Goal: Task Accomplishment & Management: Manage account settings

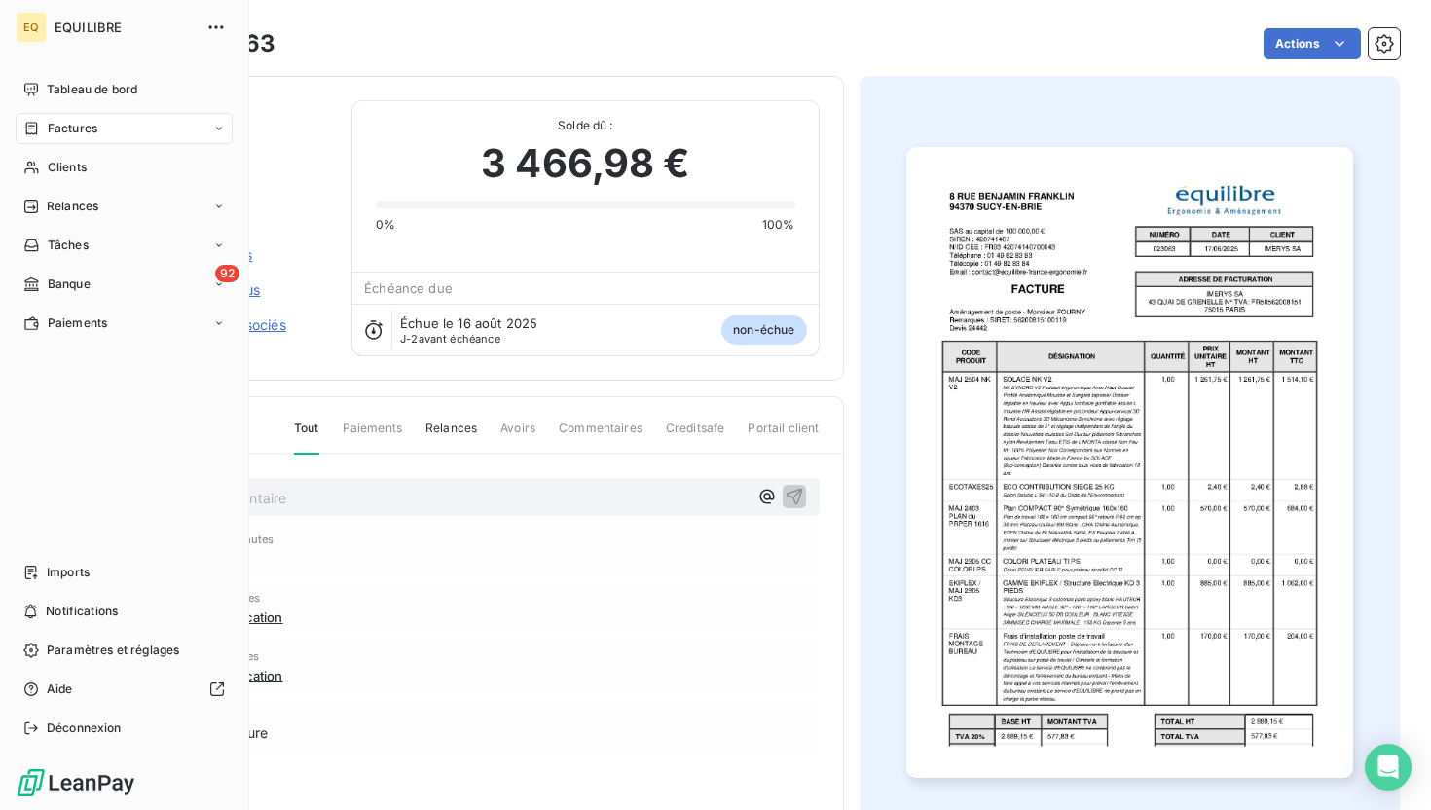
click at [58, 133] on span "Factures" at bounding box center [73, 129] width 50 height 18
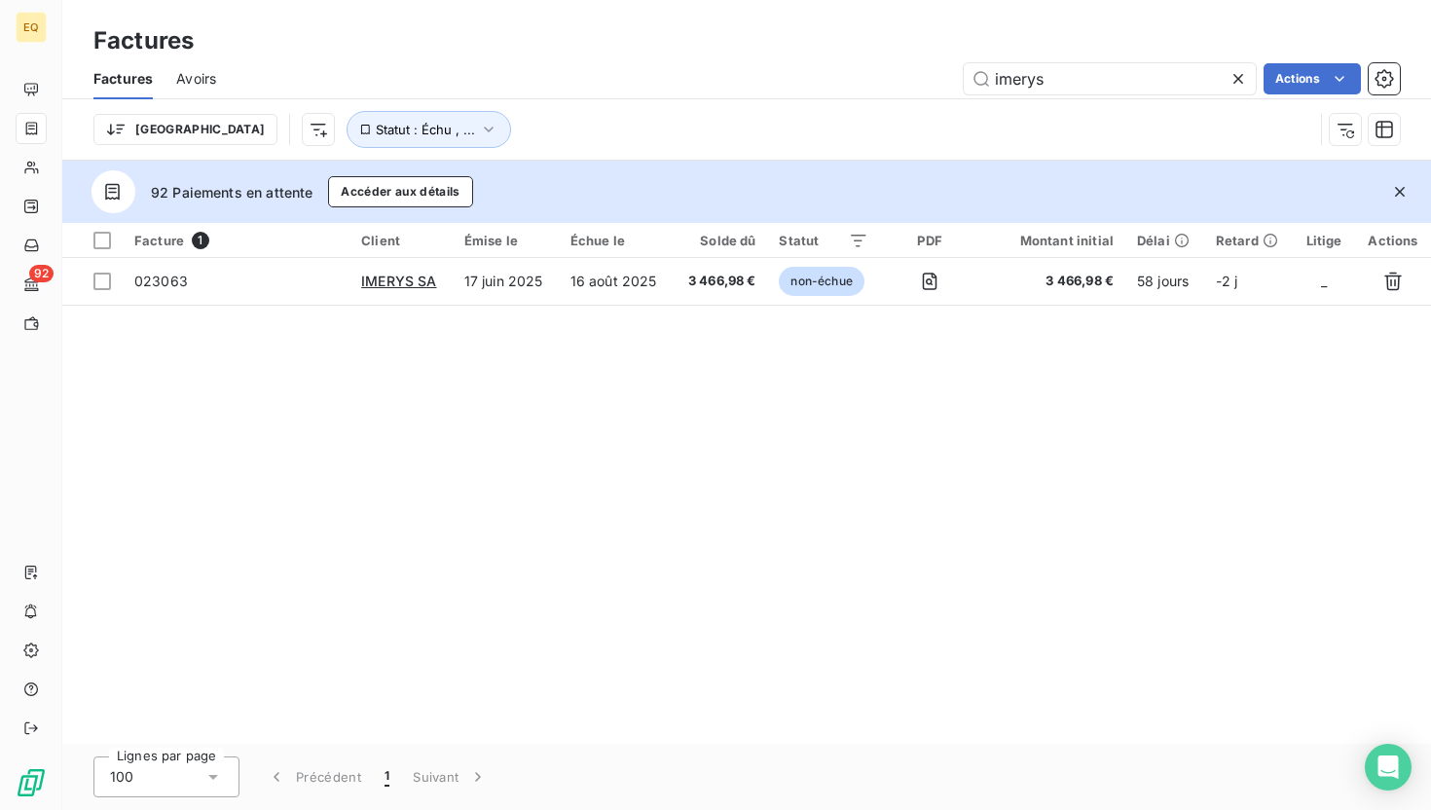
drag, startPoint x: 1138, startPoint y: 81, endPoint x: 960, endPoint y: 82, distance: 178.1
click at [960, 82] on div "imerys Actions" at bounding box center [819, 78] width 1160 height 31
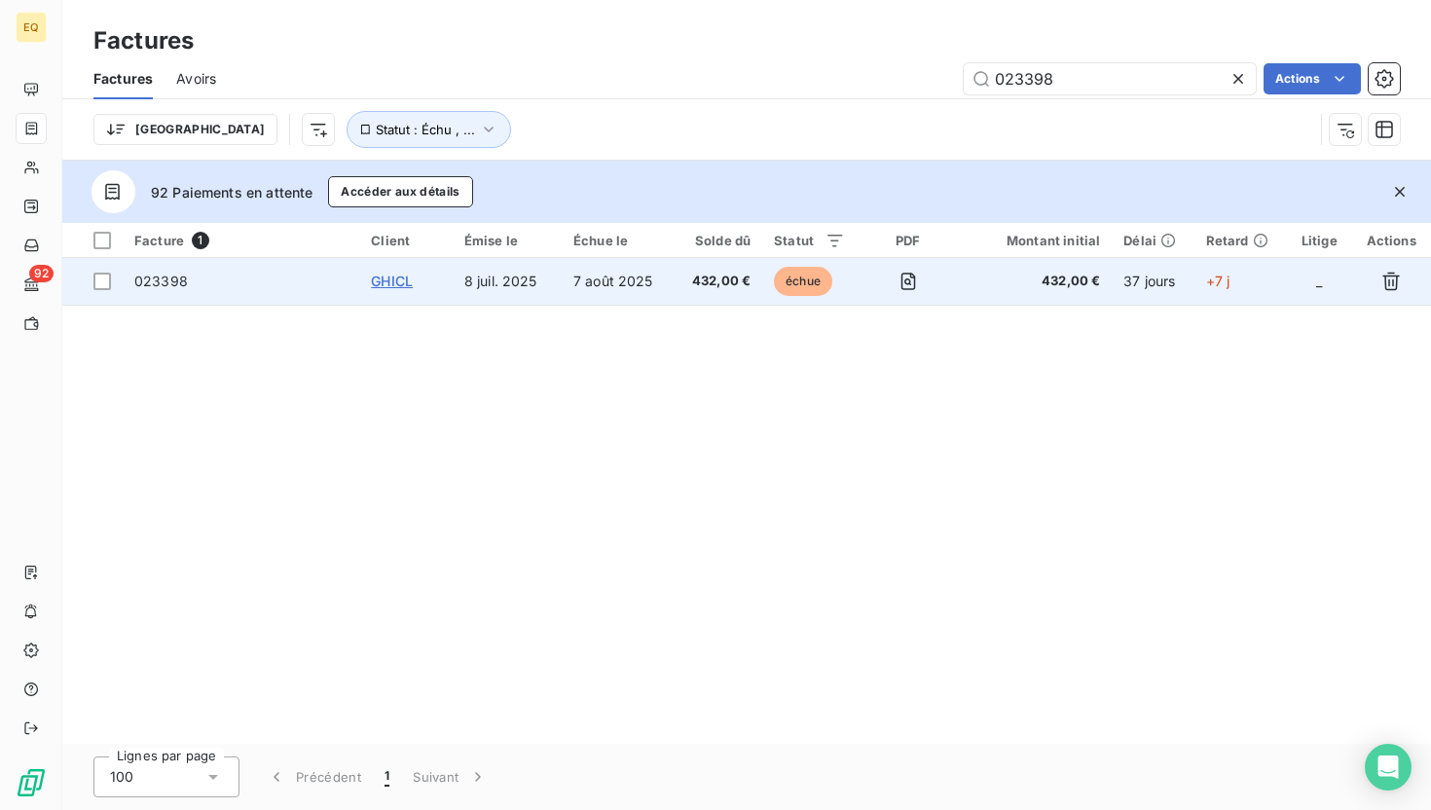
type input "023398"
click at [387, 278] on span "GHICL" at bounding box center [392, 281] width 42 height 17
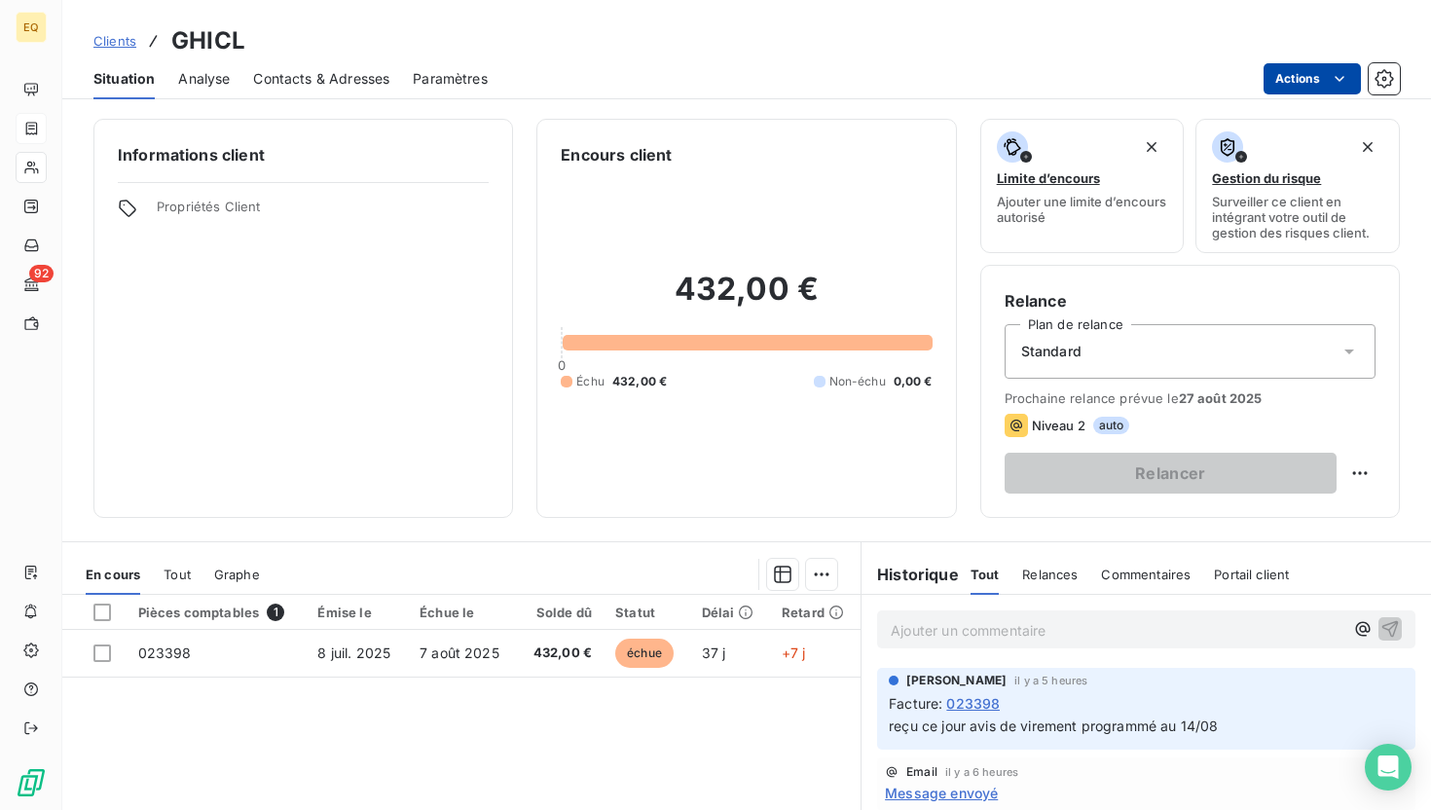
click at [1327, 76] on html "EQ 92 Clients GHICL Situation Analyse Contacts & Adresses Paramètres Actions In…" at bounding box center [715, 405] width 1431 height 810
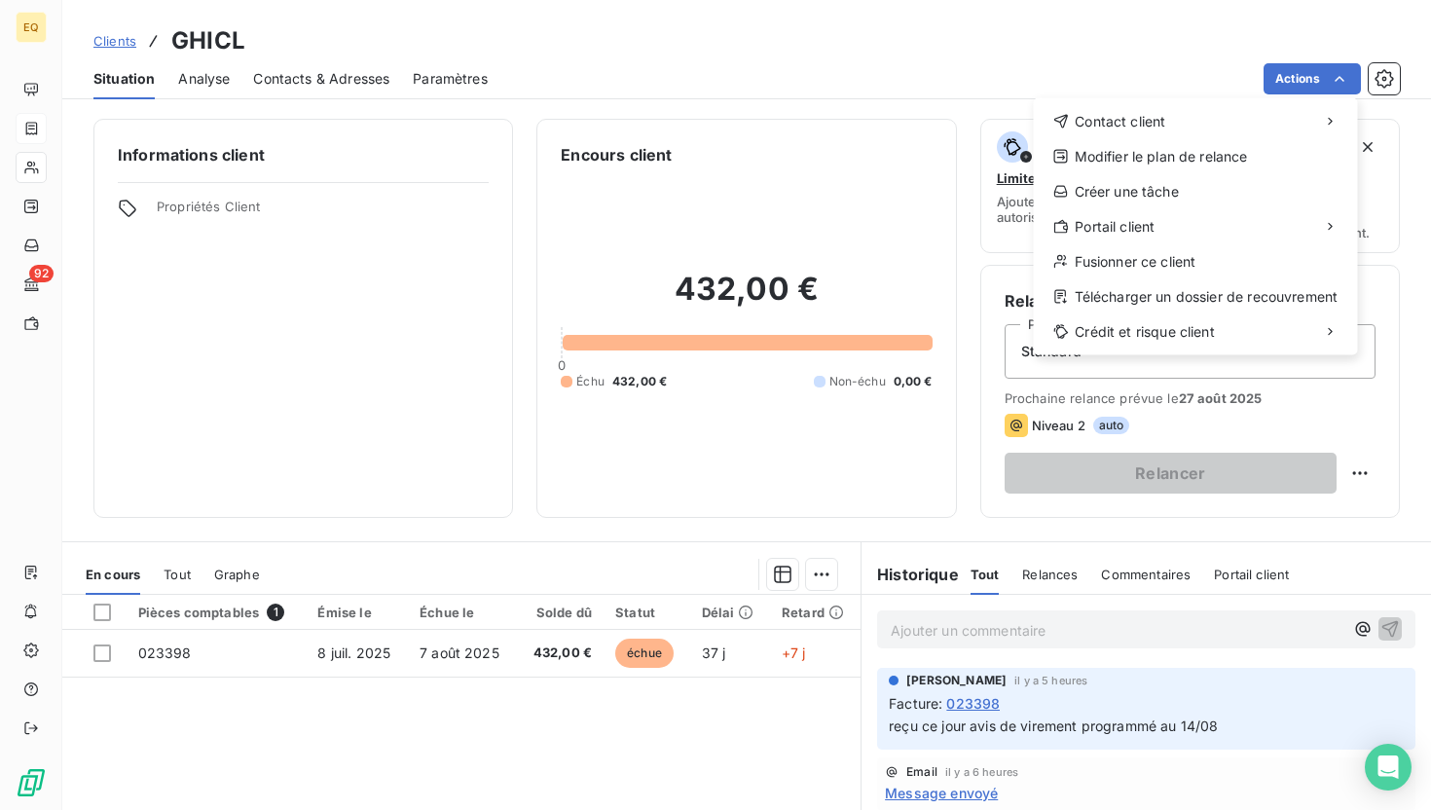
click at [1203, 81] on html "EQ 92 Clients GHICL Situation Analyse Contacts & Adresses Paramètres Actions Co…" at bounding box center [715, 405] width 1431 height 810
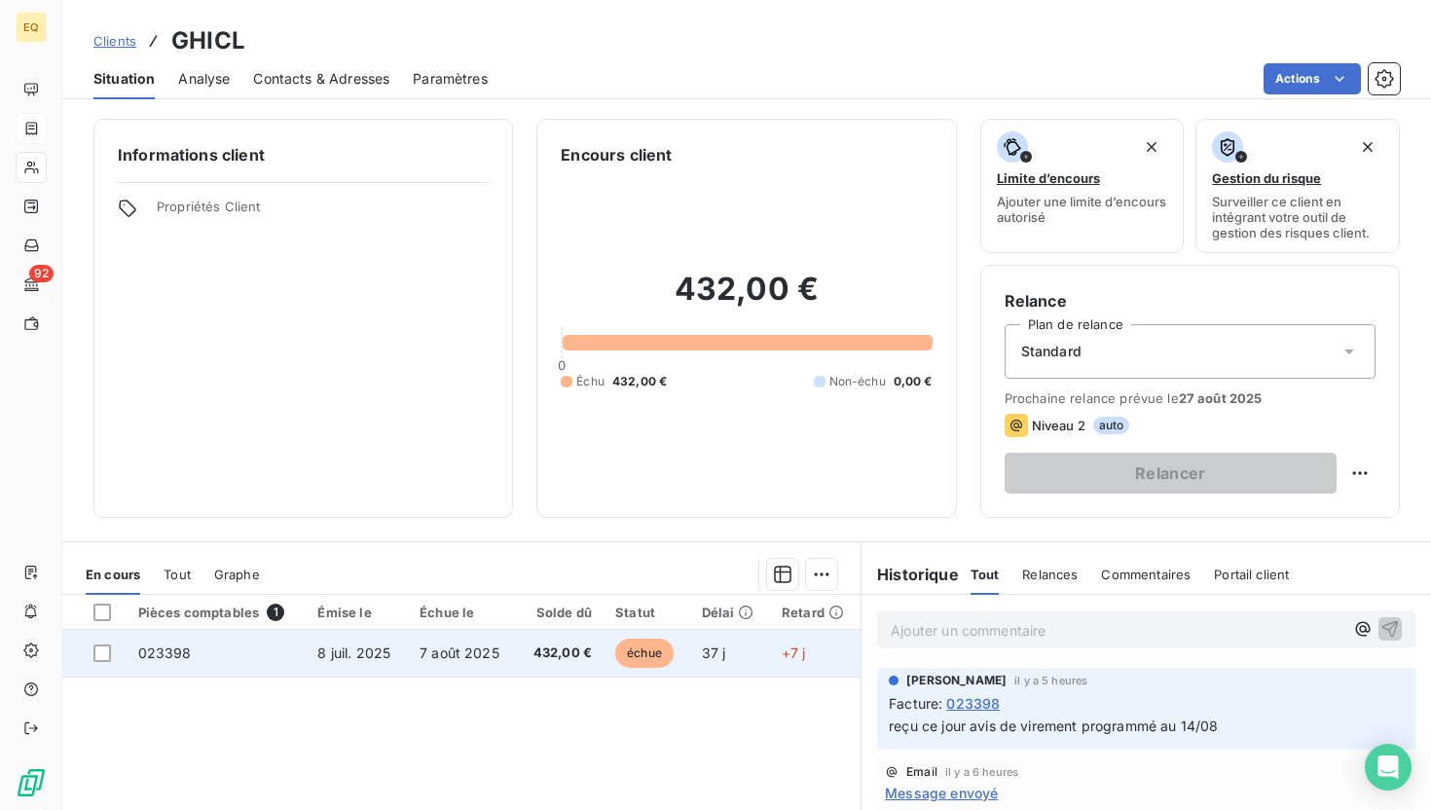
click at [220, 657] on td "023398" at bounding box center [217, 653] width 180 height 47
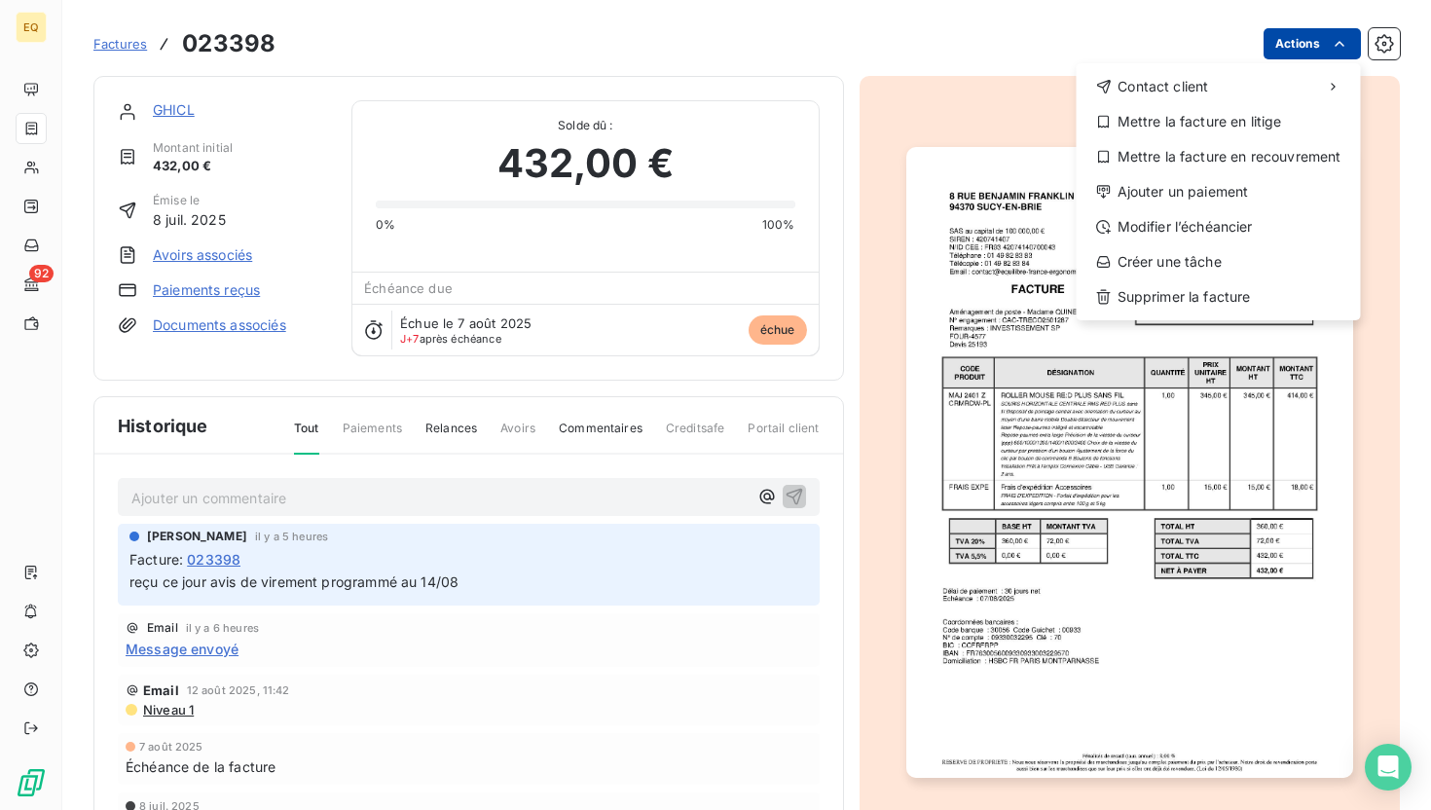
click at [1292, 52] on html "EQ 92 Factures 023398 Actions Contact client Mettre la facture en litige Mettre…" at bounding box center [715, 405] width 1431 height 810
click at [1189, 184] on div "Ajouter un paiement" at bounding box center [1218, 191] width 269 height 31
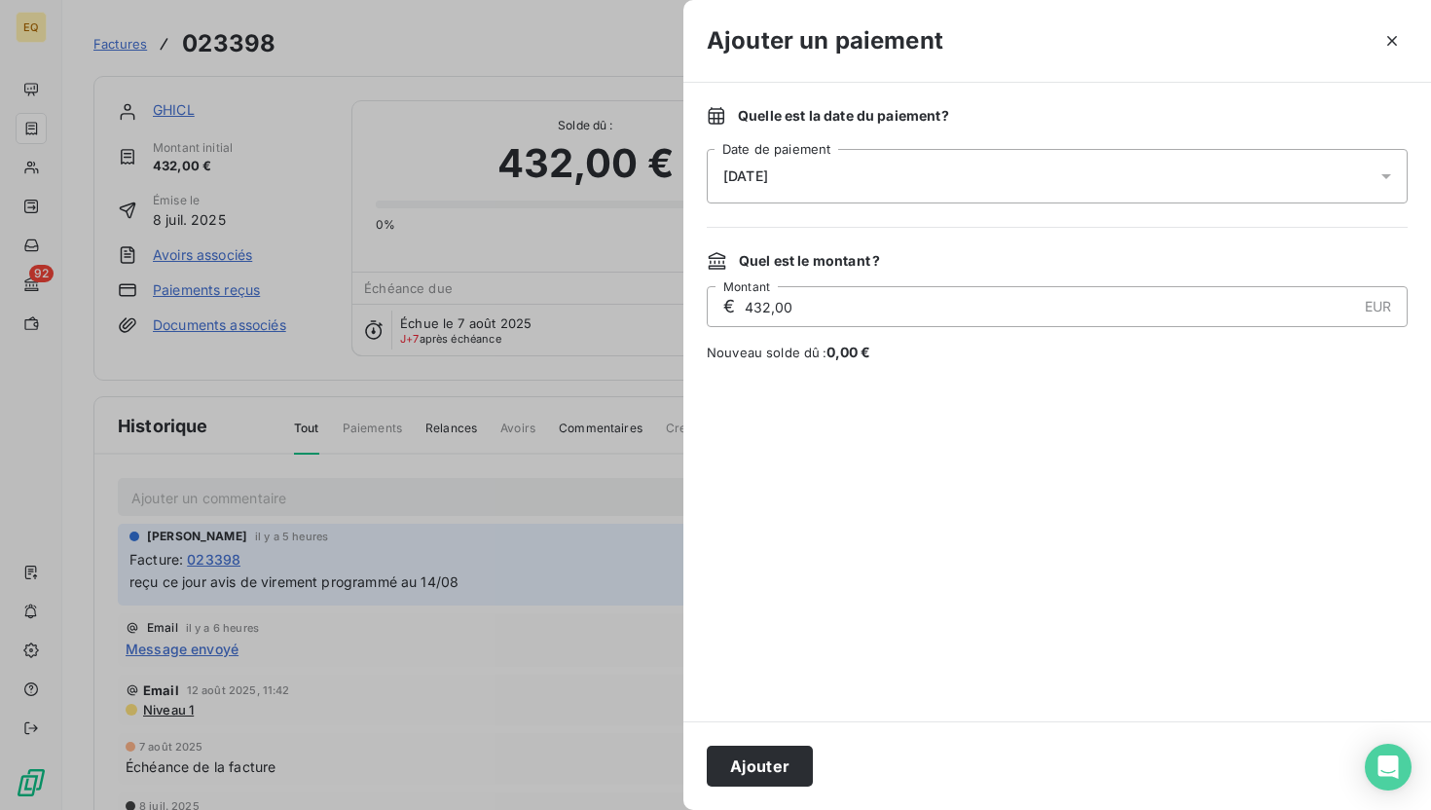
click at [893, 174] on div "[DATE]" at bounding box center [1057, 176] width 701 height 55
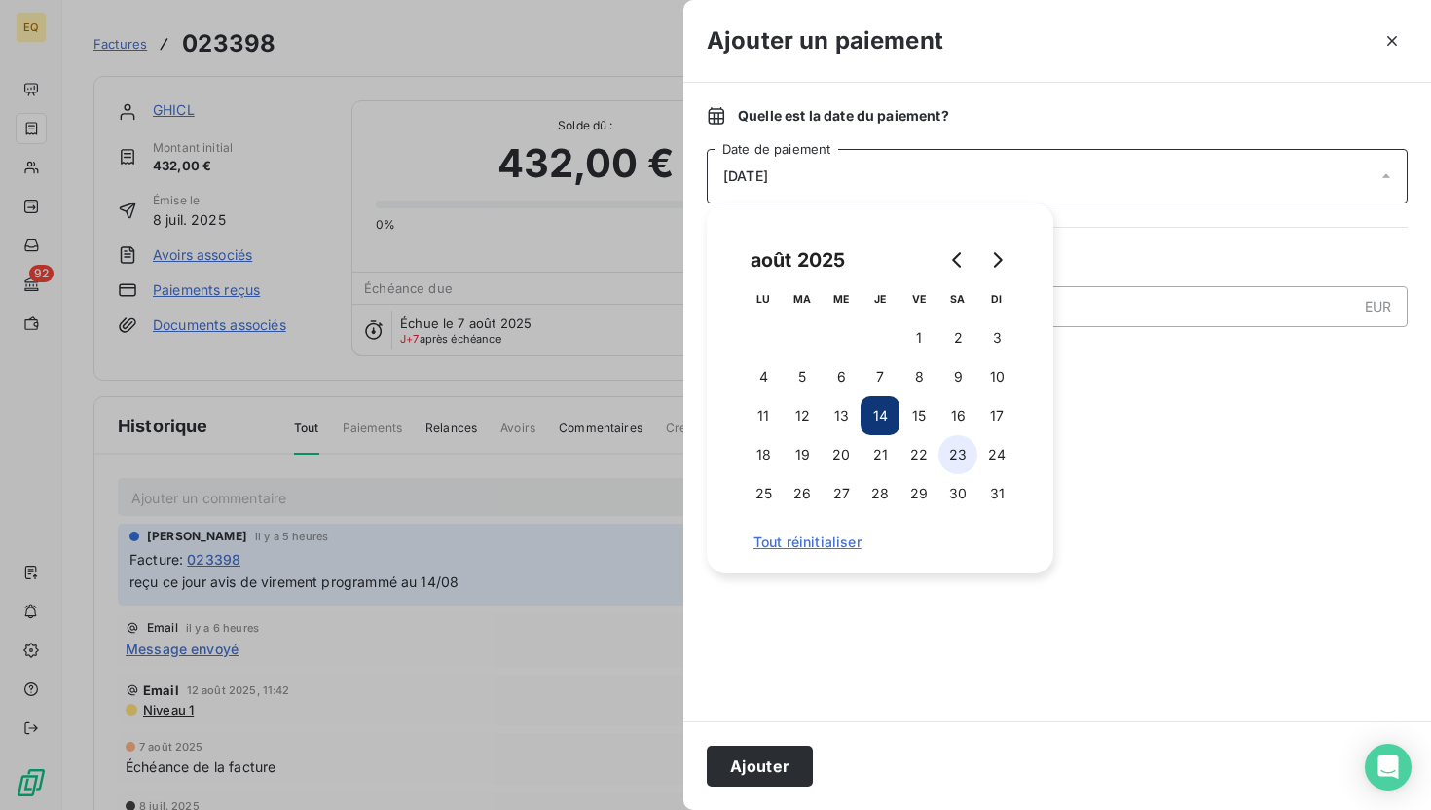
click at [959, 455] on button "23" at bounding box center [957, 454] width 39 height 39
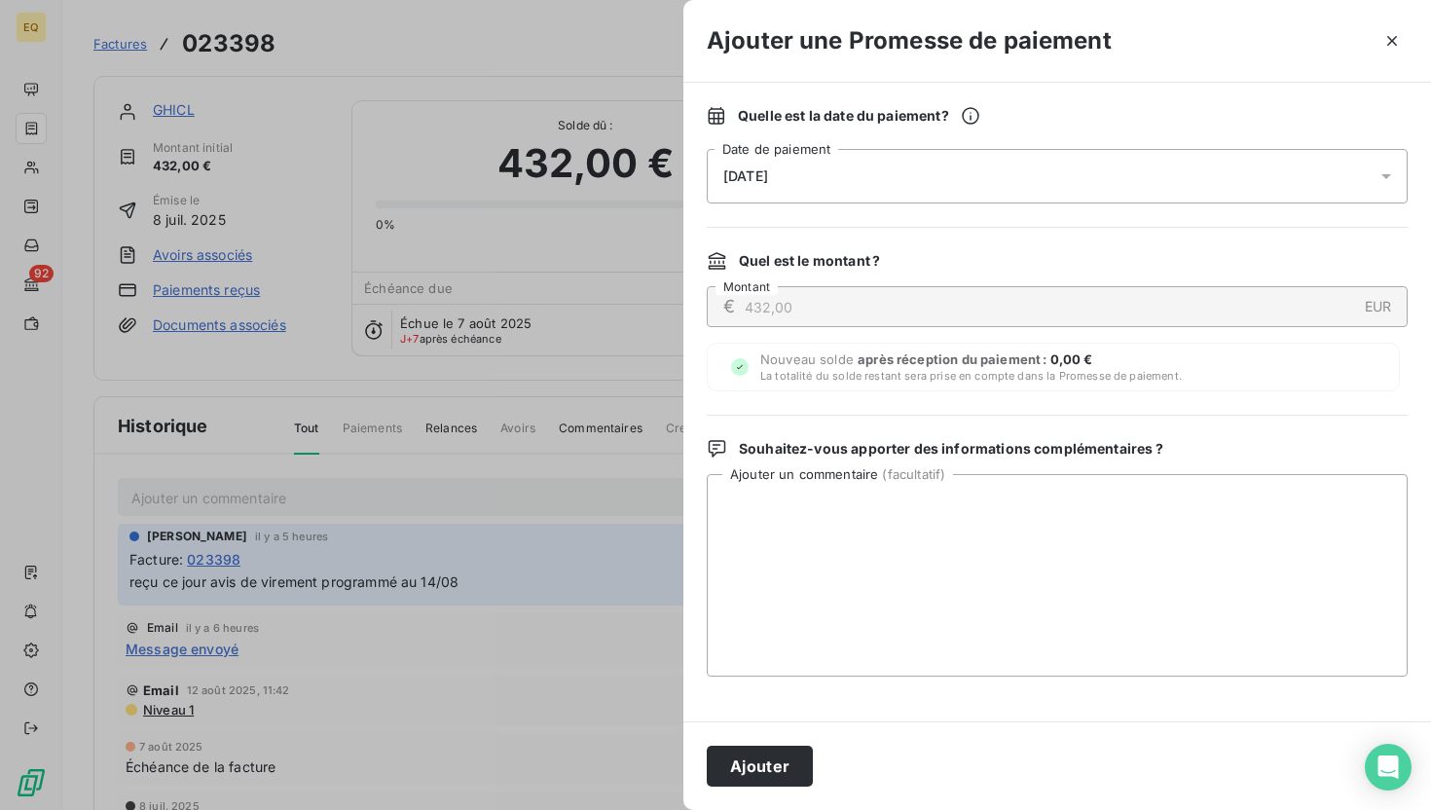
drag, startPoint x: 854, startPoint y: 44, endPoint x: 1065, endPoint y: 52, distance: 211.3
click at [1066, 52] on h3 "Ajouter une Promesse de paiement" at bounding box center [909, 40] width 405 height 35
click at [876, 171] on div "[DATE]" at bounding box center [1057, 176] width 701 height 55
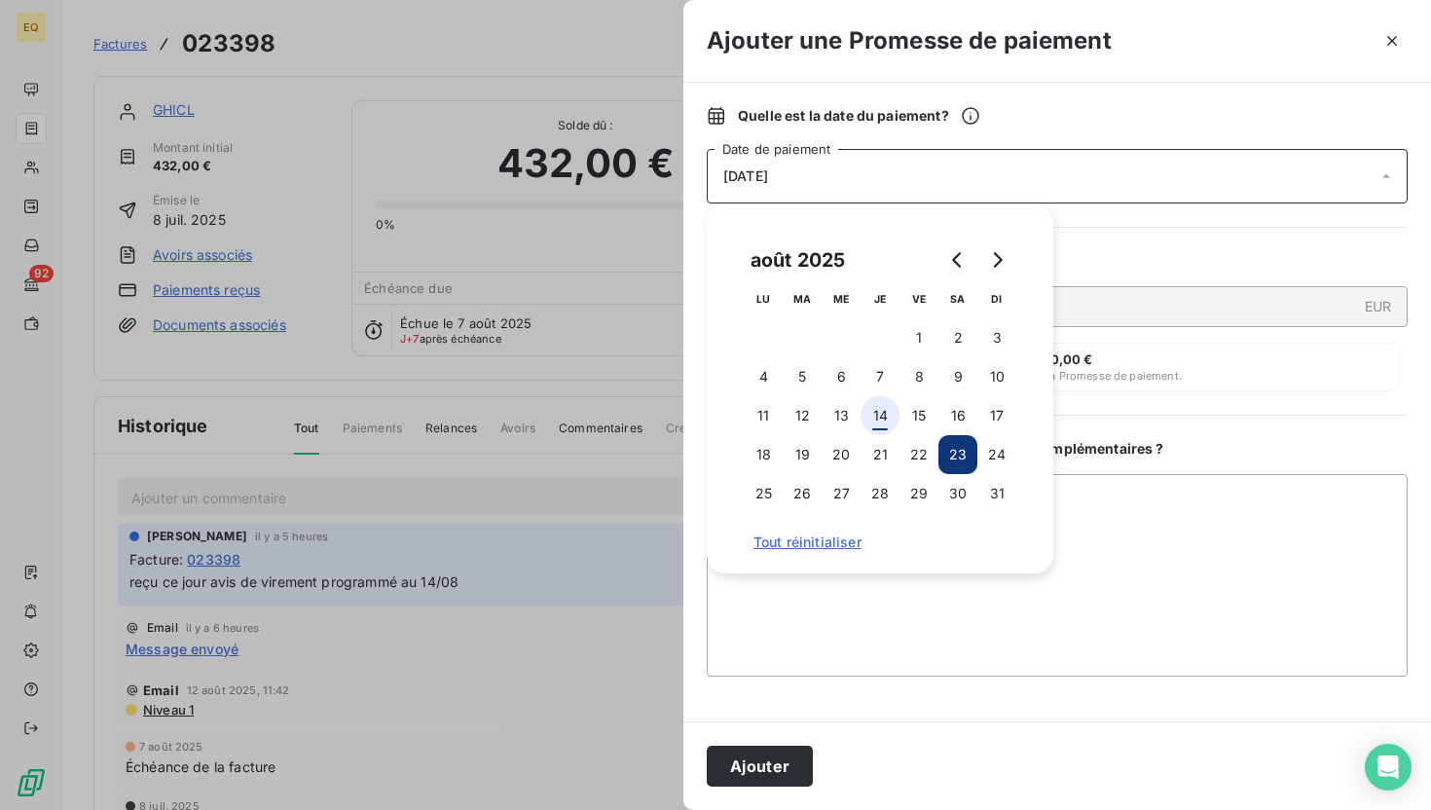
click at [872, 410] on button "14" at bounding box center [879, 415] width 39 height 39
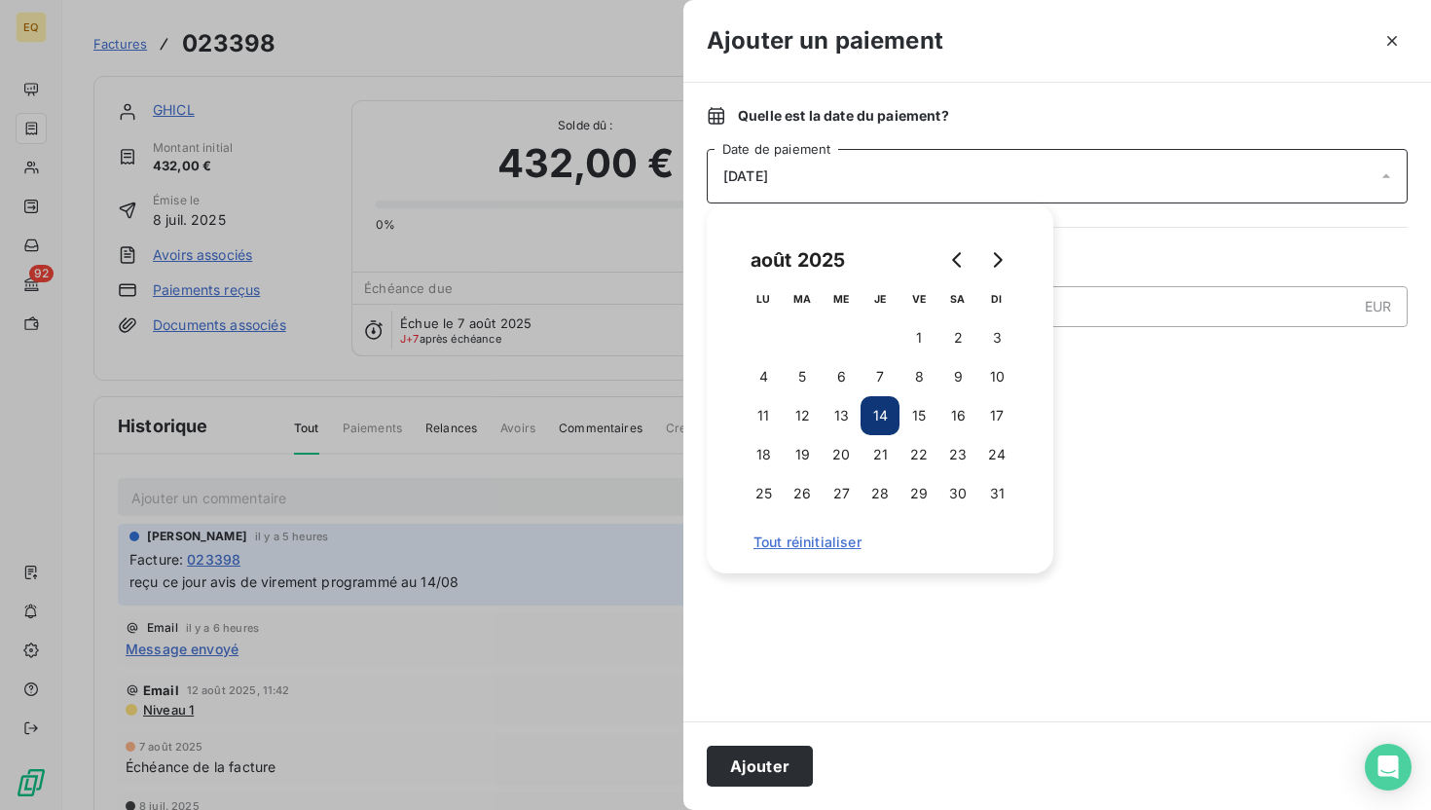
click at [992, 114] on div "Quelle est la date du paiement ?" at bounding box center [1057, 115] width 701 height 19
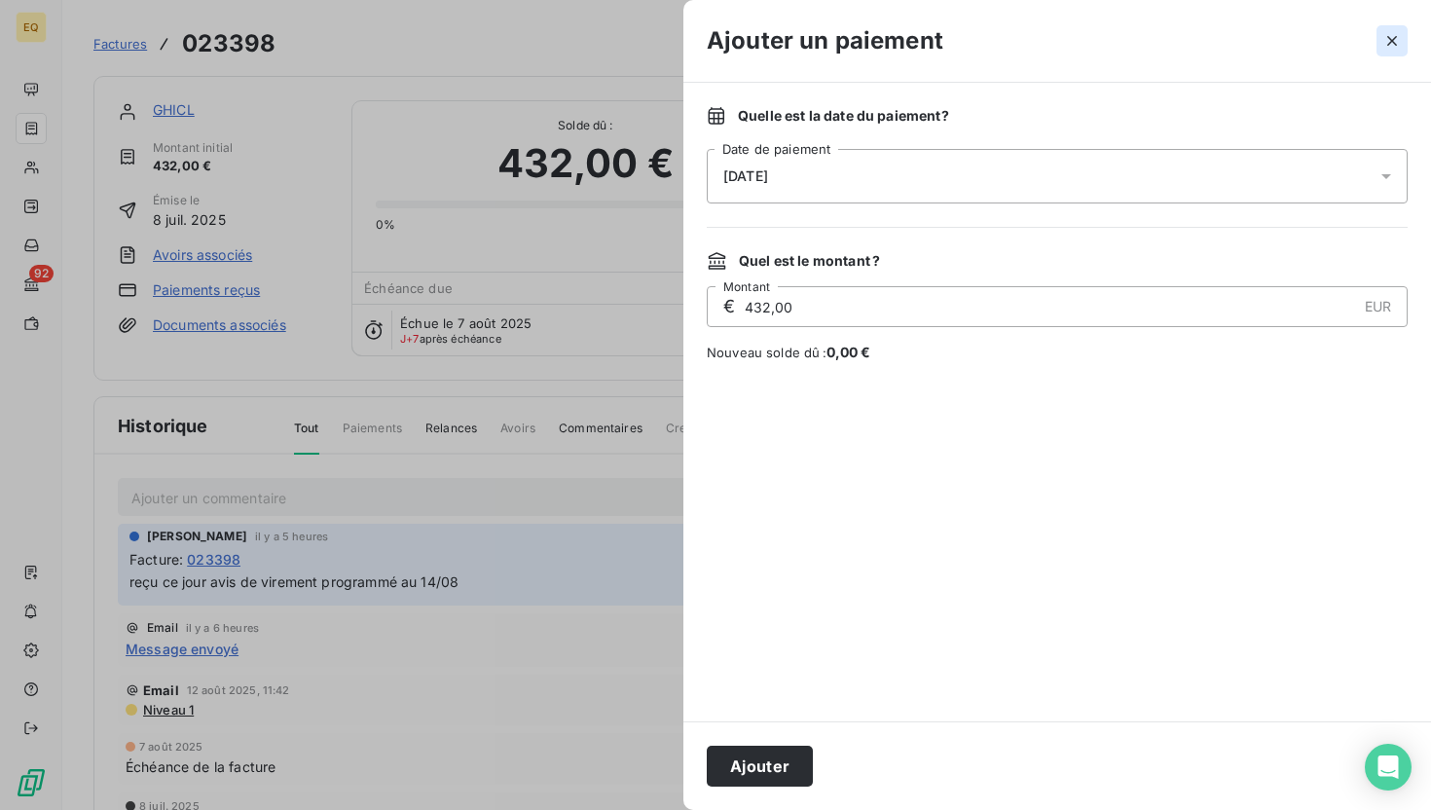
click at [1396, 32] on icon "button" at bounding box center [1391, 40] width 19 height 19
